Goal: Information Seeking & Learning: Check status

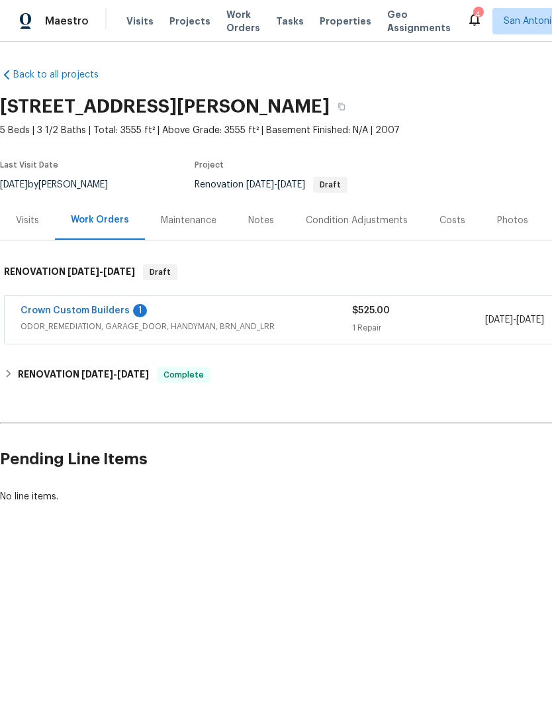
click at [64, 313] on link "Crown Custom Builders" at bounding box center [75, 310] width 109 height 9
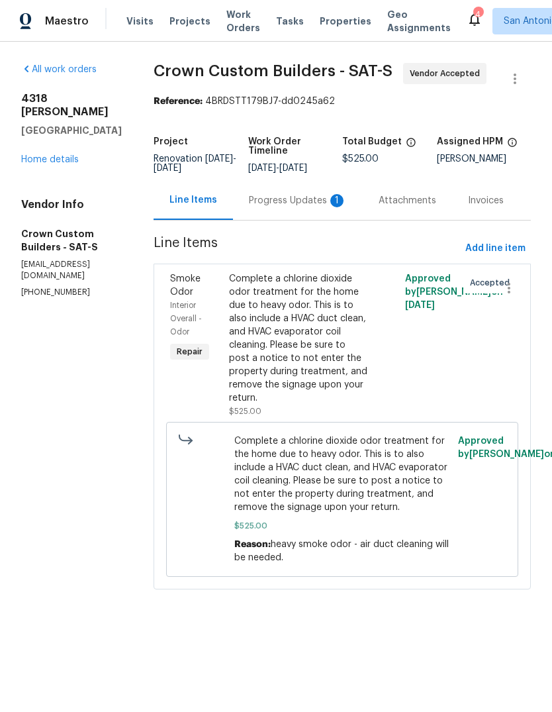
click at [267, 207] on div "Progress Updates 1" at bounding box center [298, 200] width 98 height 13
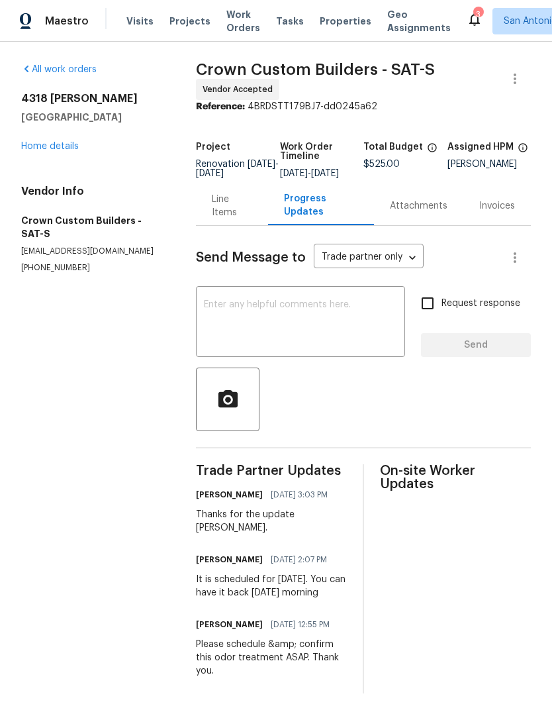
click at [56, 144] on link "Home details" at bounding box center [50, 146] width 58 height 9
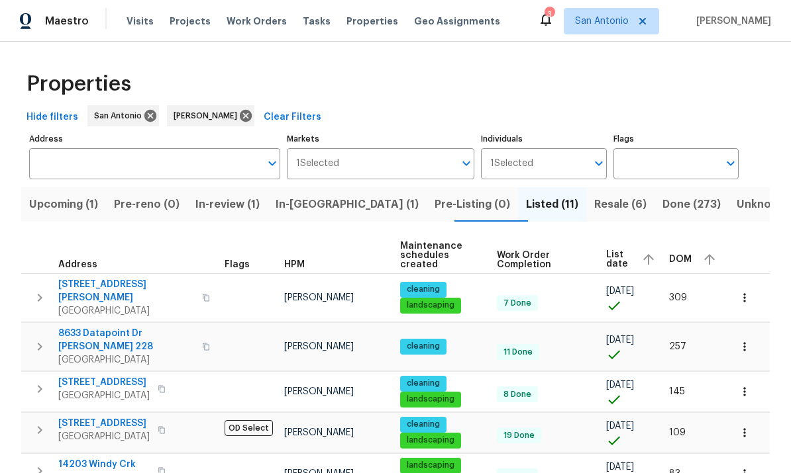
click at [70, 202] on span "Upcoming (1)" at bounding box center [63, 204] width 69 height 19
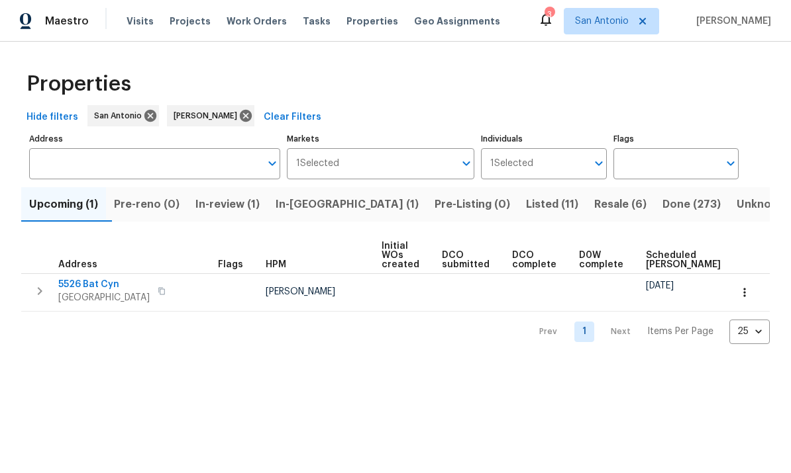
click at [241, 201] on span "In-review (1)" at bounding box center [227, 204] width 64 height 19
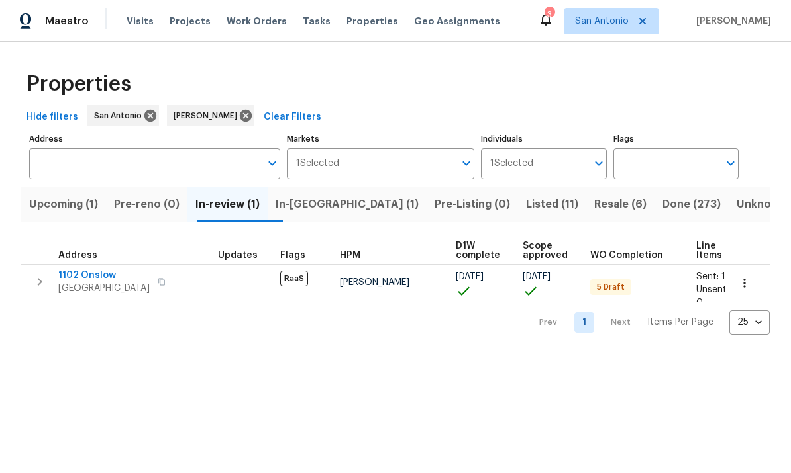
click at [314, 205] on span "In-reno (1)" at bounding box center [346, 204] width 143 height 19
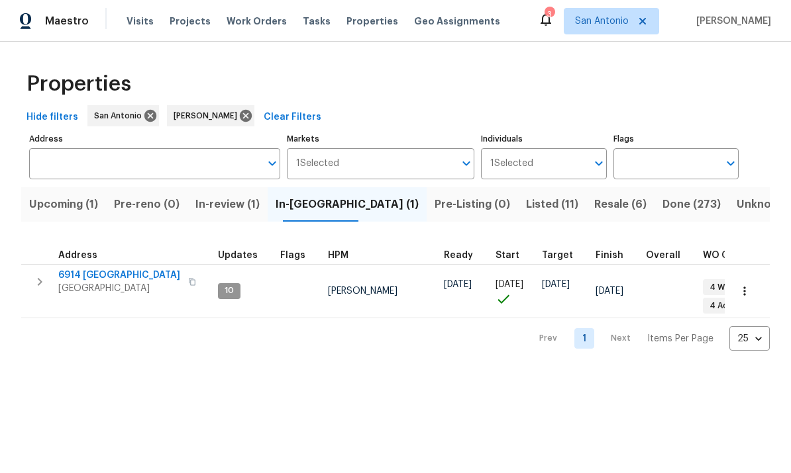
click at [526, 203] on span "Listed (11)" at bounding box center [552, 204] width 52 height 19
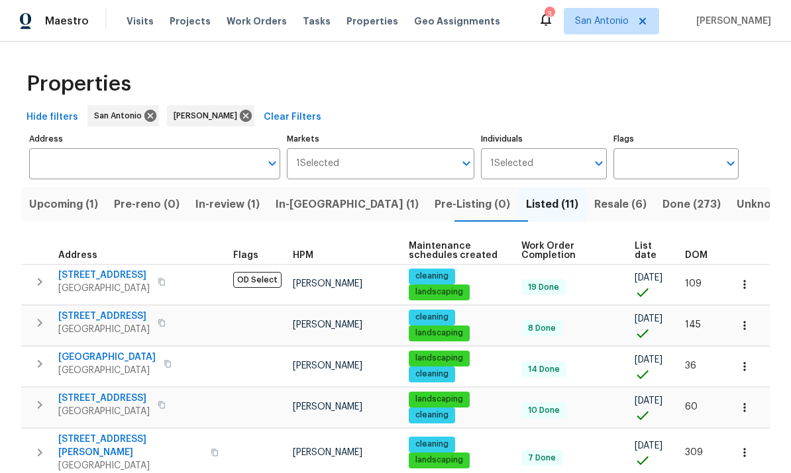
click at [594, 209] on span "Resale (6)" at bounding box center [620, 204] width 52 height 19
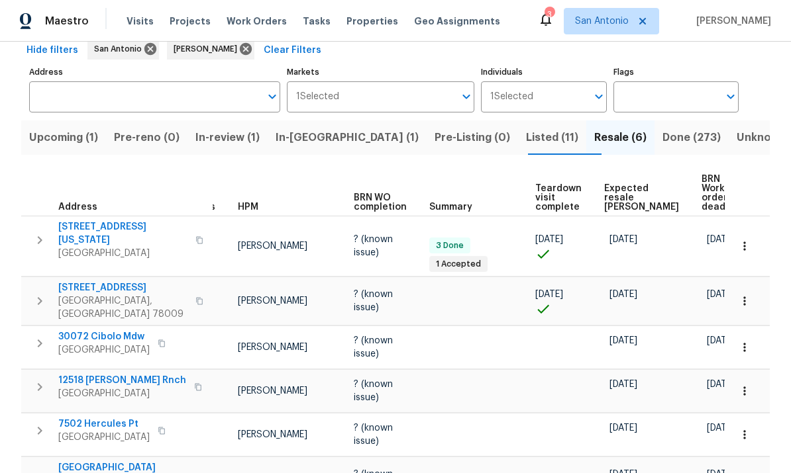
scroll to position [0, 27]
click at [615, 184] on span "Expected resale COE" at bounding box center [642, 198] width 75 height 28
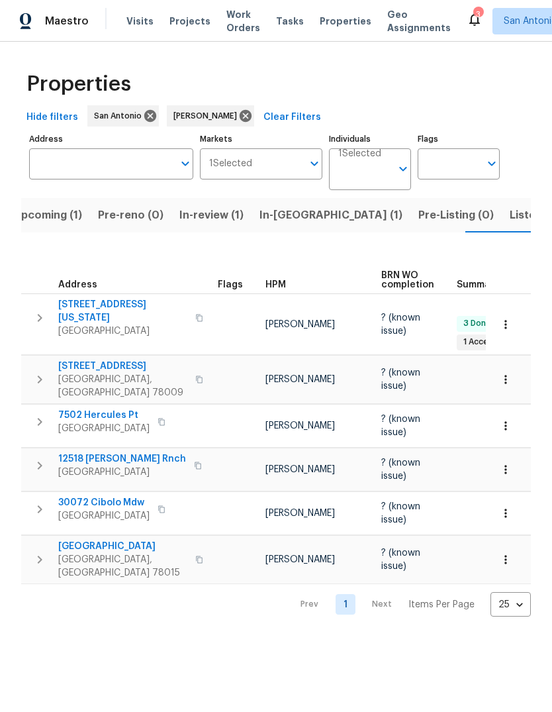
scroll to position [0, 16]
